Goal: Information Seeking & Learning: Learn about a topic

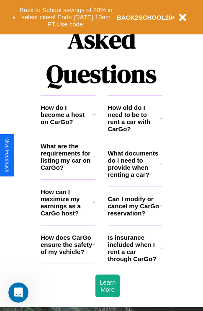
scroll to position [1015, 0]
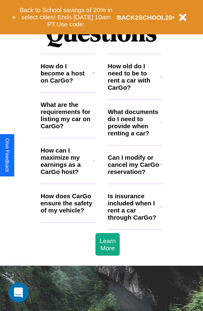
click at [94, 119] on icon at bounding box center [94, 115] width 2 height 7
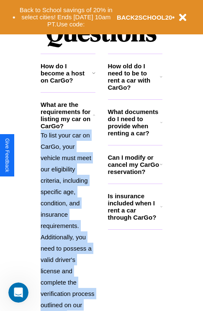
click at [68, 211] on p "To list your car on CarGo, your vehicle must meet our eligibility criteria, inc…" at bounding box center [68, 225] width 55 height 192
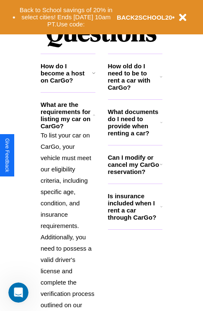
click at [135, 220] on h3 "Is insurance included when I rent a car through CarGo?" at bounding box center [134, 206] width 52 height 28
click at [66, 17] on button "Back to School savings of 20% in select cities! Ends [DATE] 10am PT. Use code:" at bounding box center [65, 17] width 101 height 26
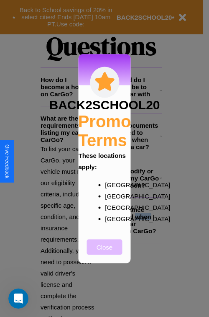
click at [105, 253] on button "Close" at bounding box center [105, 246] width 36 height 15
